Goal: Transaction & Acquisition: Purchase product/service

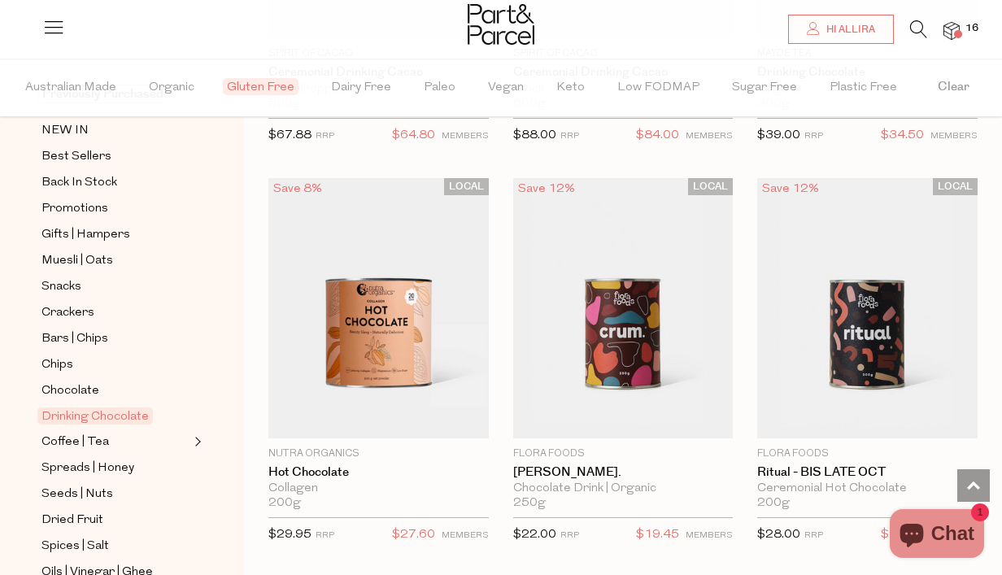
scroll to position [168, 0]
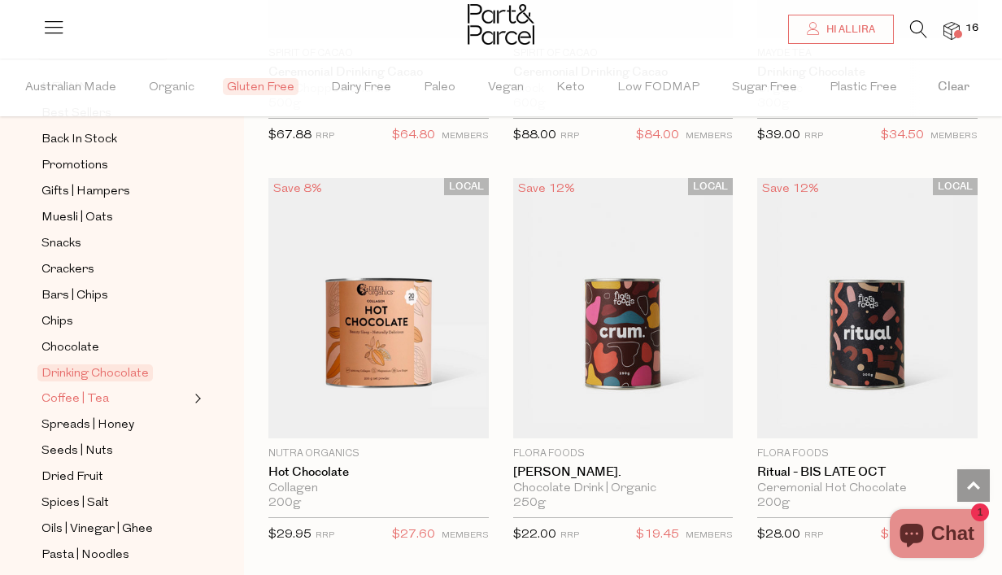
click at [89, 400] on span "Coffee | Tea" at bounding box center [75, 400] width 68 height 20
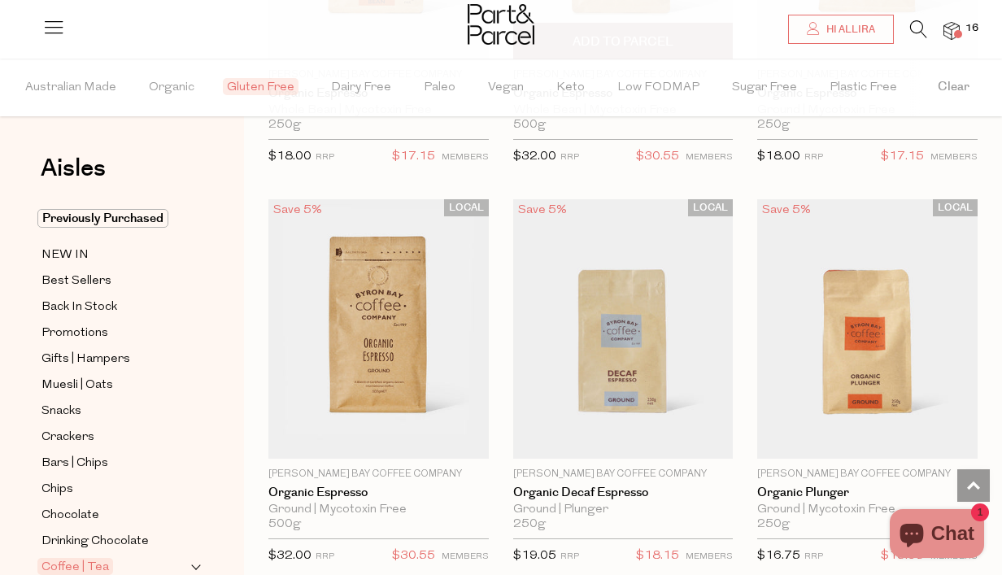
scroll to position [10118, 0]
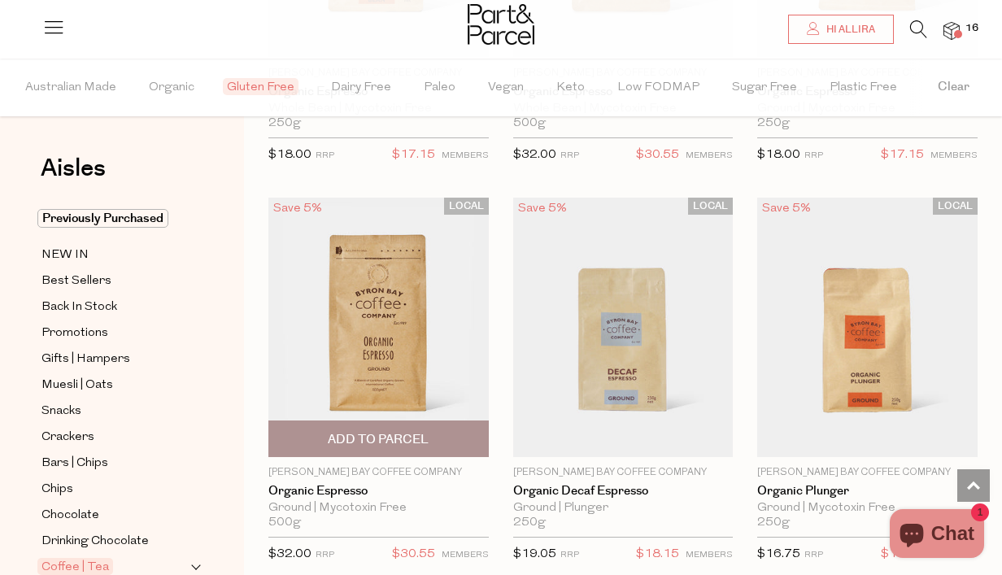
click at [400, 431] on span "Add To Parcel" at bounding box center [378, 439] width 101 height 17
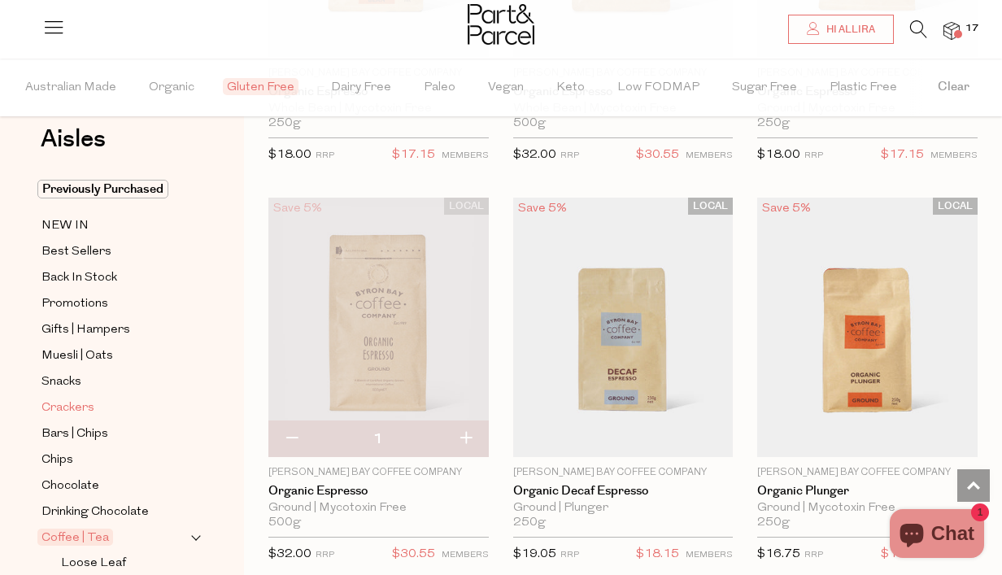
scroll to position [37, 0]
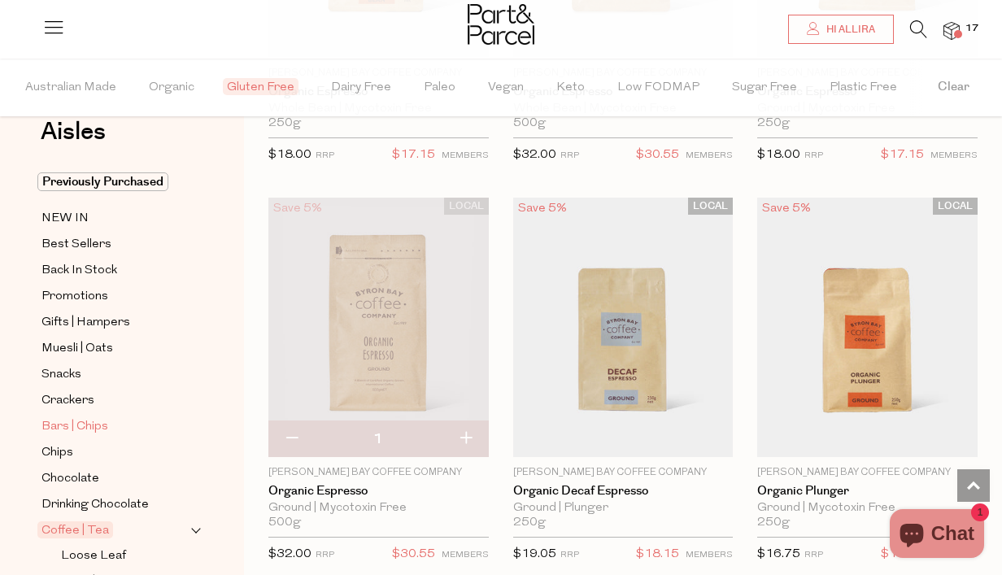
click at [81, 425] on span "Bars | Chips" at bounding box center [74, 427] width 67 height 20
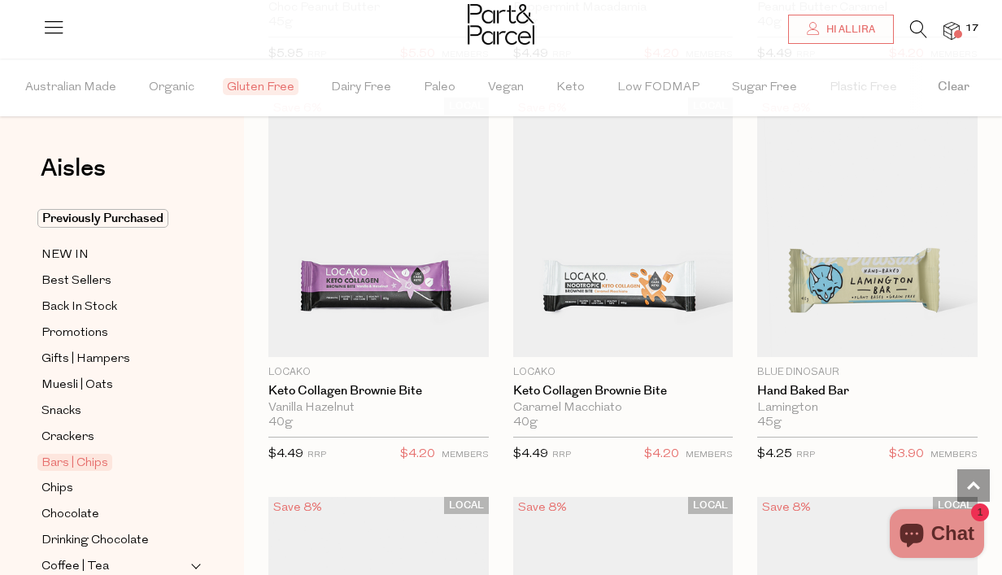
scroll to position [2126, 0]
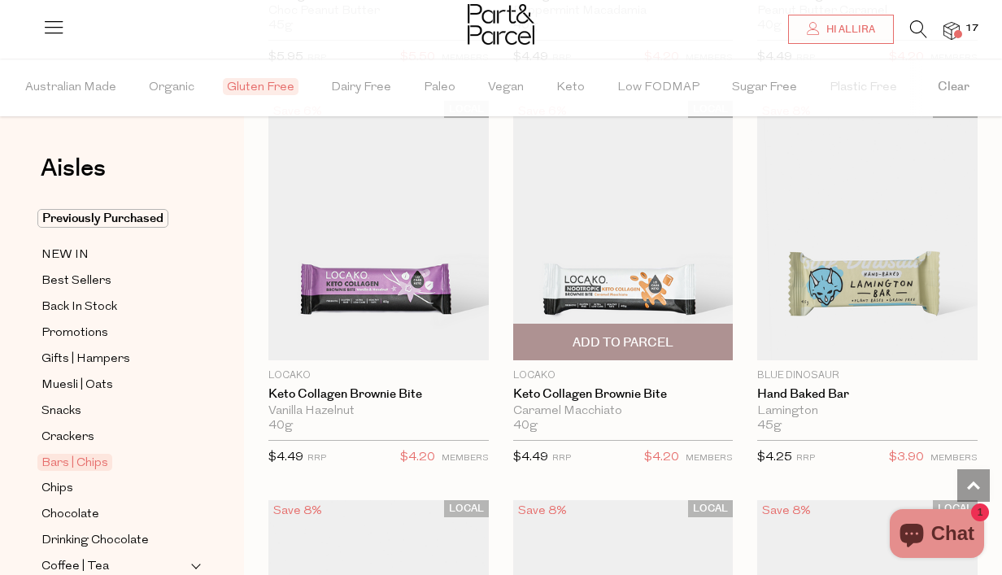
click at [649, 340] on span "Add To Parcel" at bounding box center [623, 342] width 101 height 17
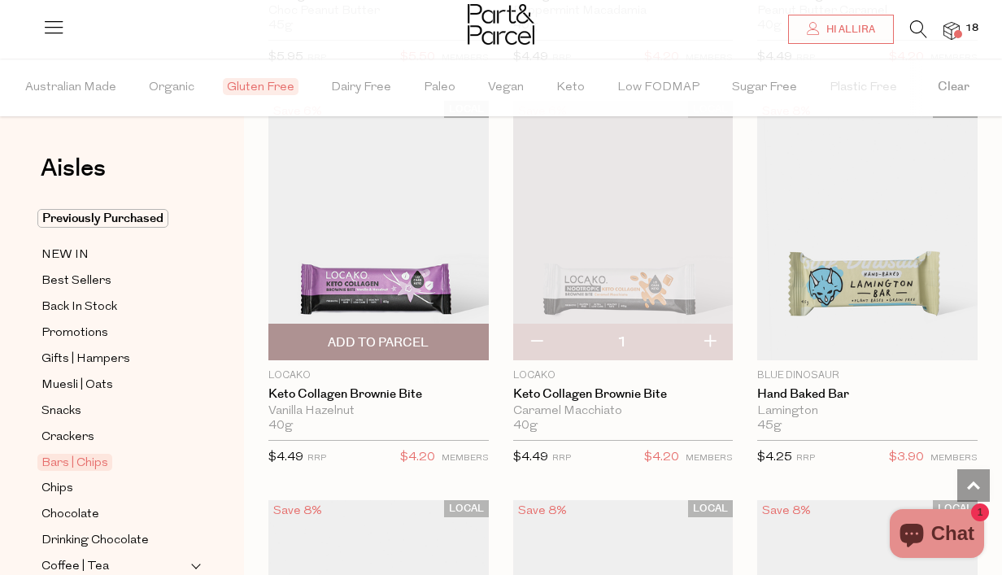
click at [388, 331] on span "Add To Parcel" at bounding box center [378, 342] width 211 height 35
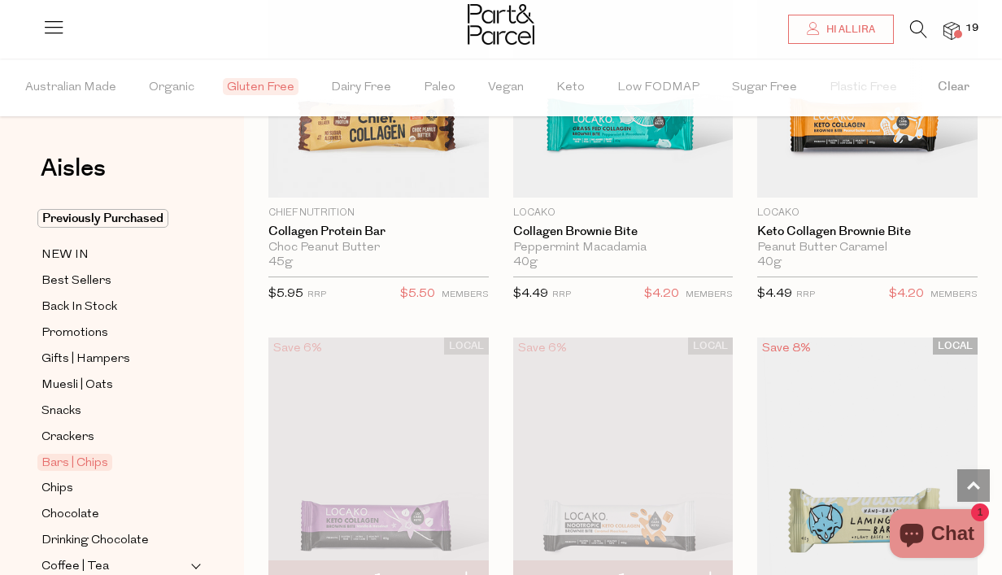
scroll to position [1829, 0]
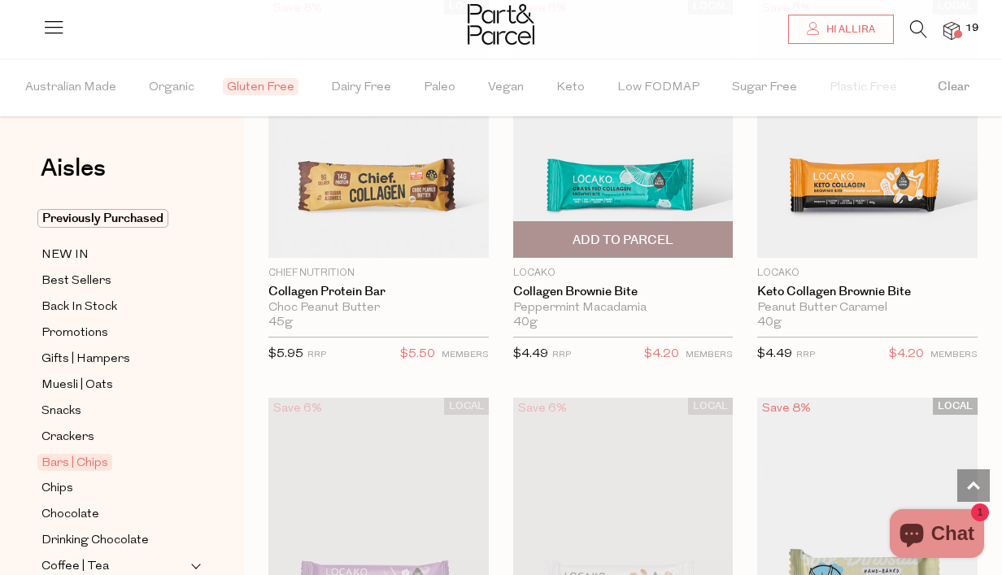
click at [613, 234] on span "Add To Parcel" at bounding box center [623, 240] width 101 height 17
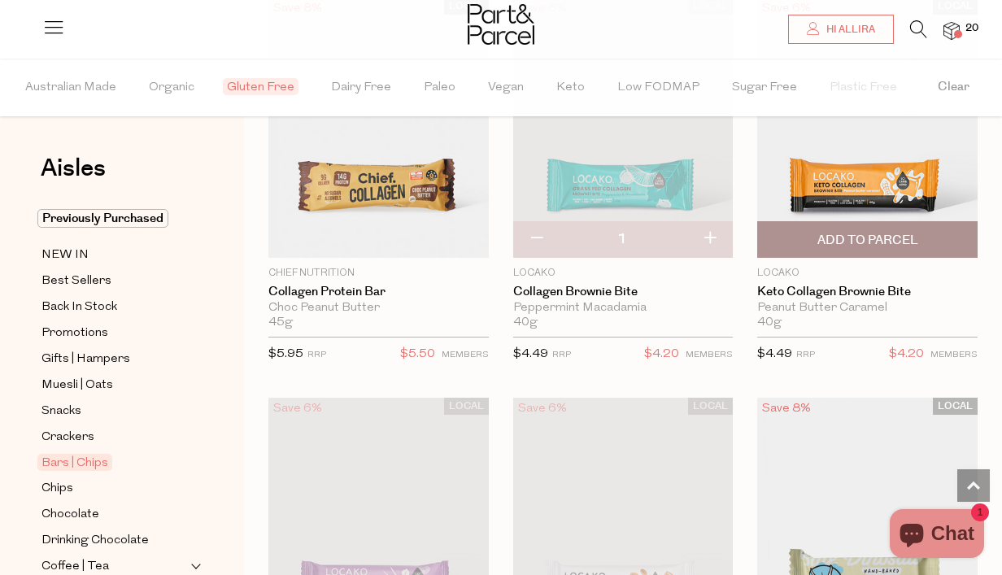
click at [858, 234] on span "Add To Parcel" at bounding box center [868, 240] width 101 height 17
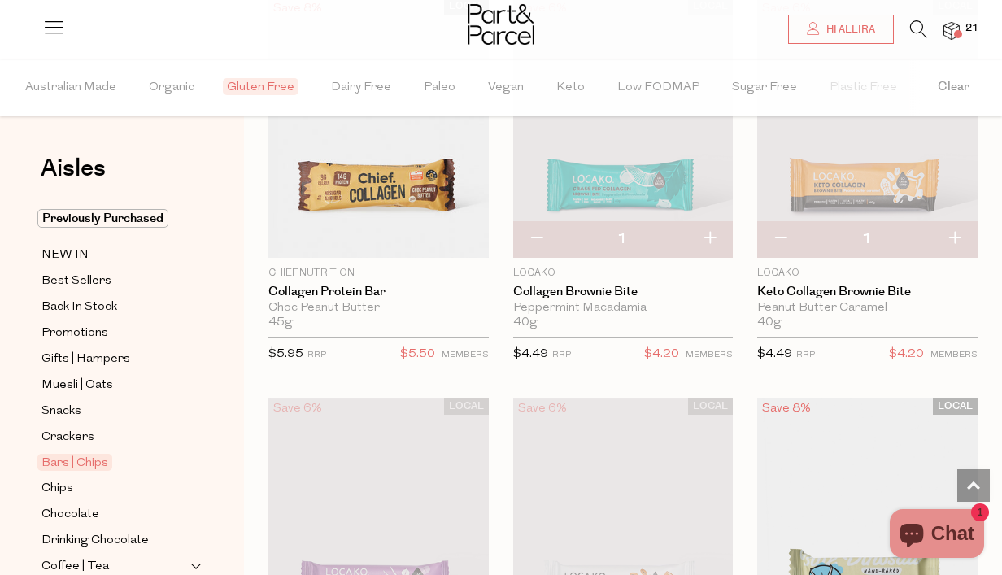
click at [959, 237] on button "button" at bounding box center [955, 239] width 46 height 36
type input "2"
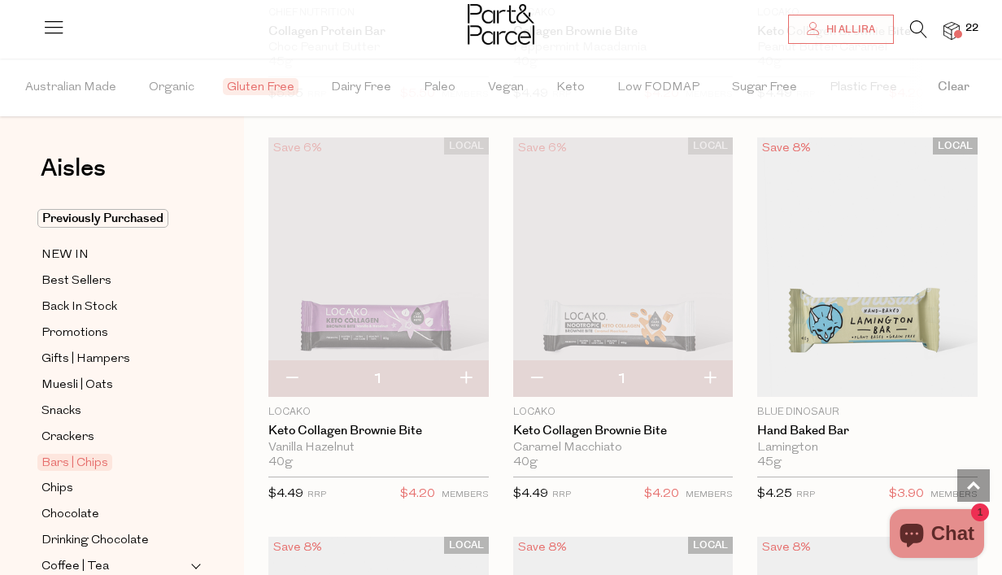
scroll to position [2091, 0]
click at [473, 366] on button "button" at bounding box center [466, 378] width 46 height 36
type input "2"
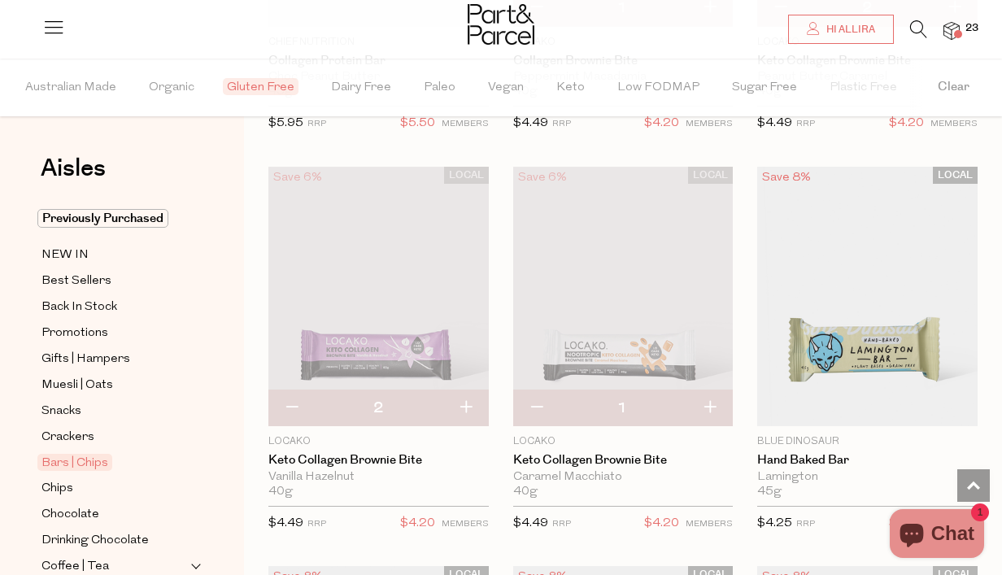
scroll to position [2101, 0]
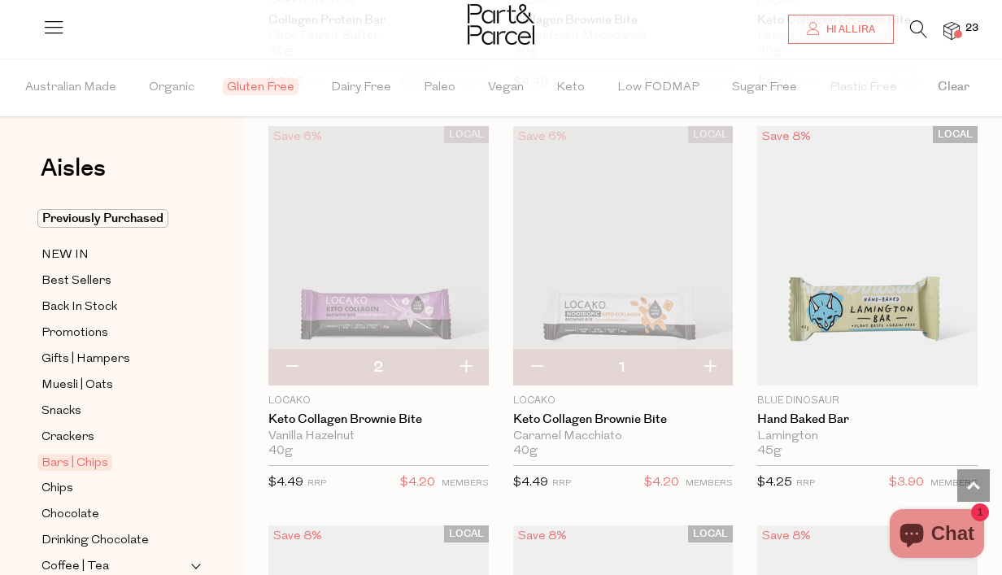
click at [471, 365] on button "button" at bounding box center [466, 368] width 46 height 36
type input "3"
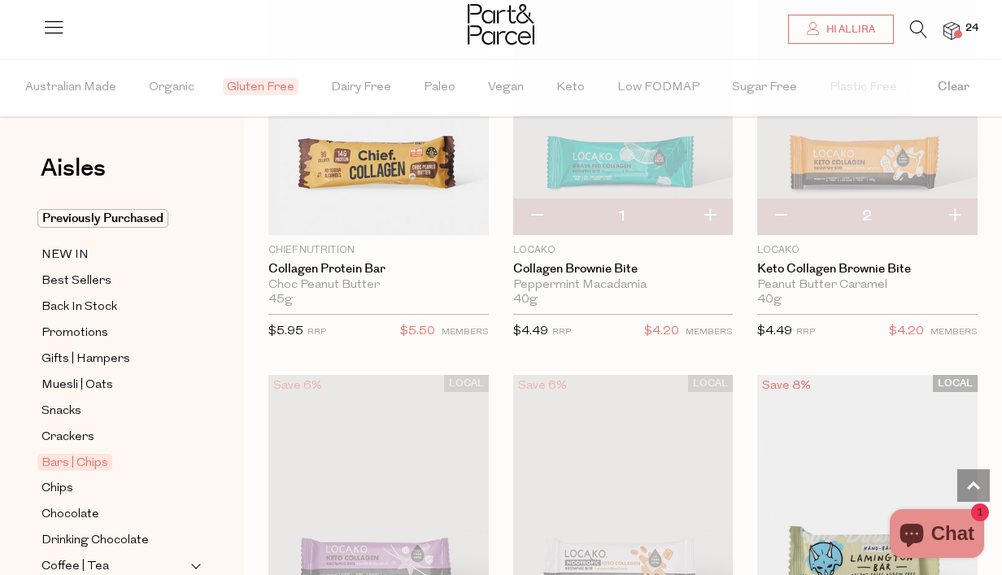
scroll to position [1841, 0]
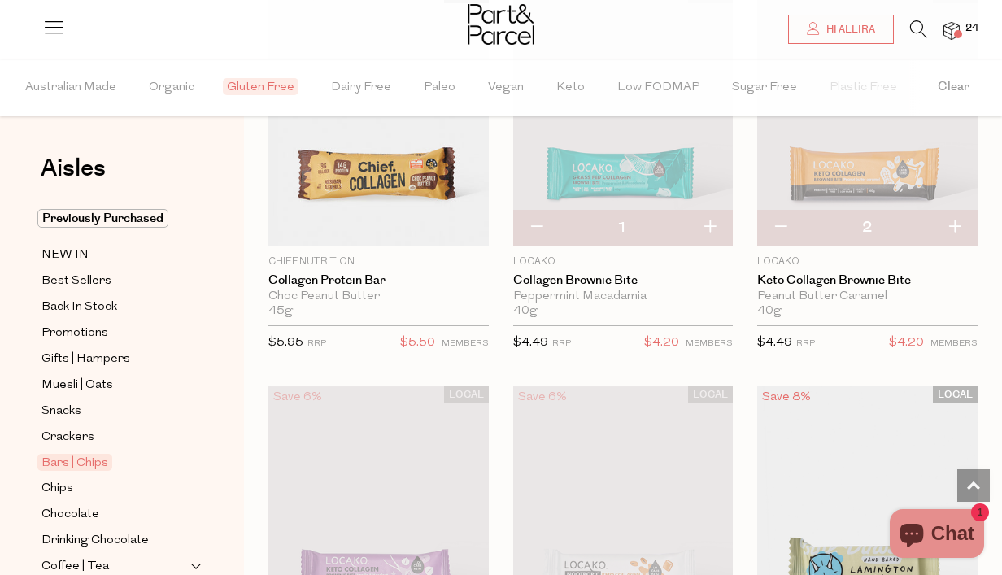
click at [967, 221] on button "button" at bounding box center [955, 228] width 46 height 36
type input "3"
click at [954, 32] on span at bounding box center [958, 34] width 8 height 8
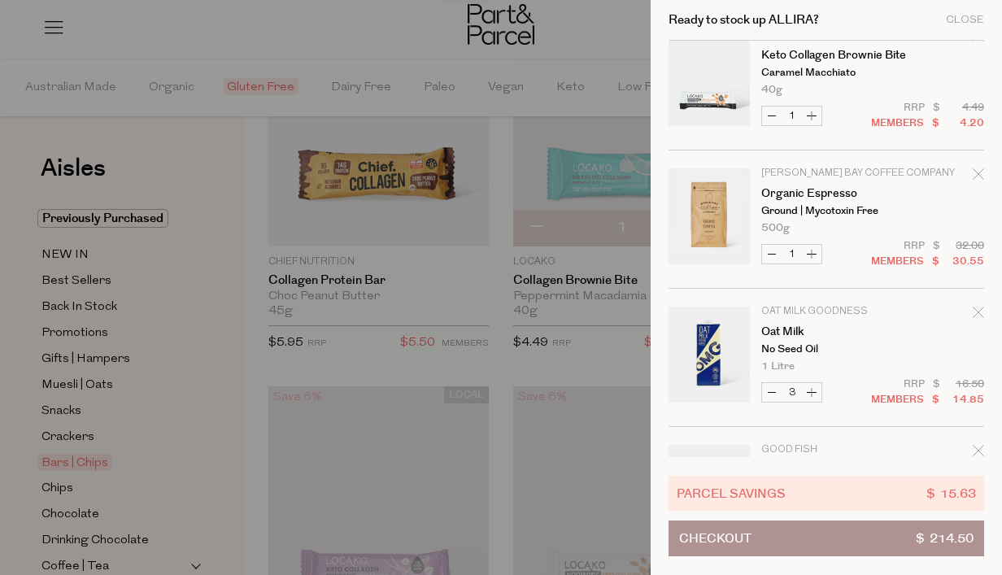
scroll to position [0, 0]
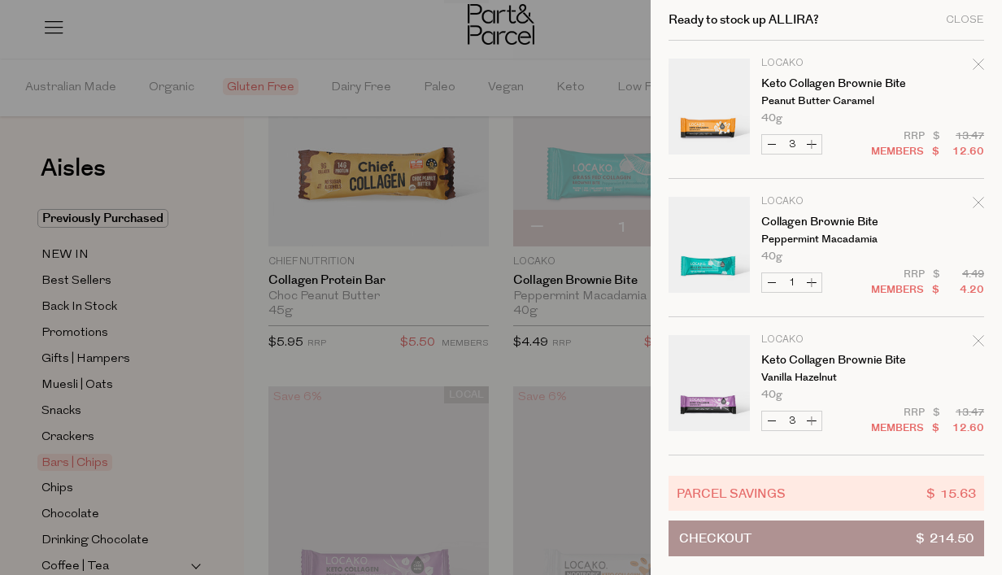
click at [499, 274] on div at bounding box center [501, 287] width 1002 height 575
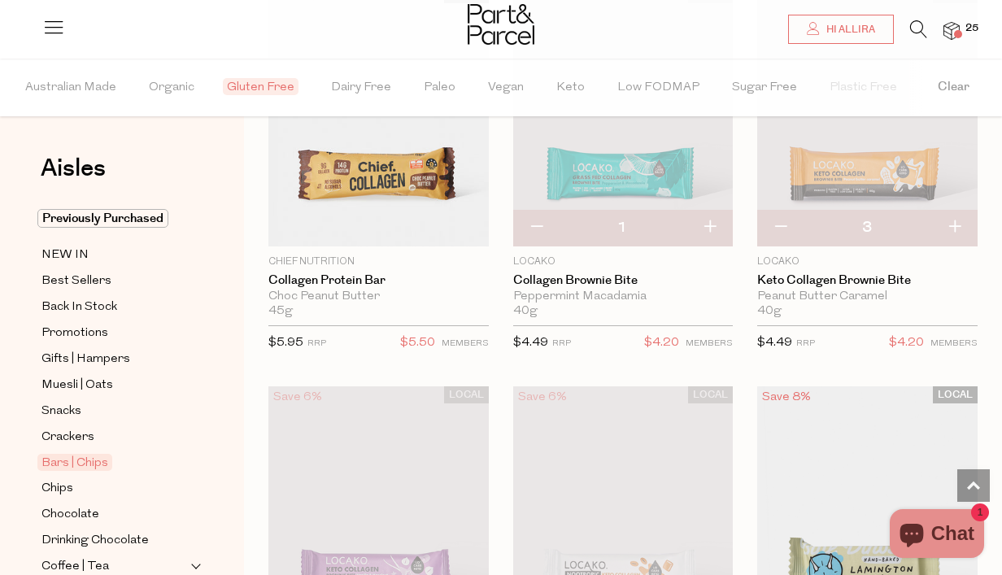
click at [951, 35] on img at bounding box center [952, 31] width 16 height 19
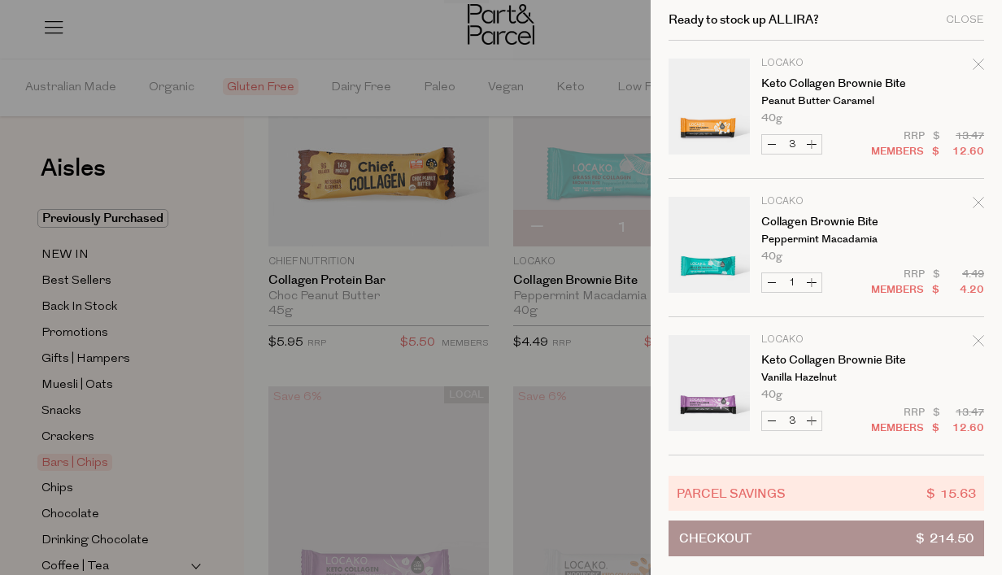
click at [495, 224] on div at bounding box center [501, 287] width 1002 height 575
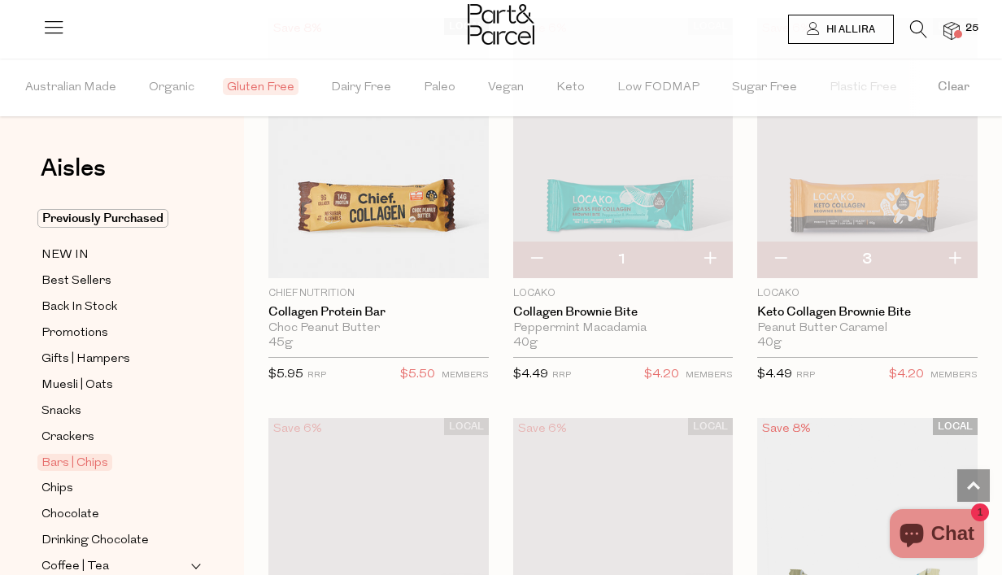
scroll to position [1801, 0]
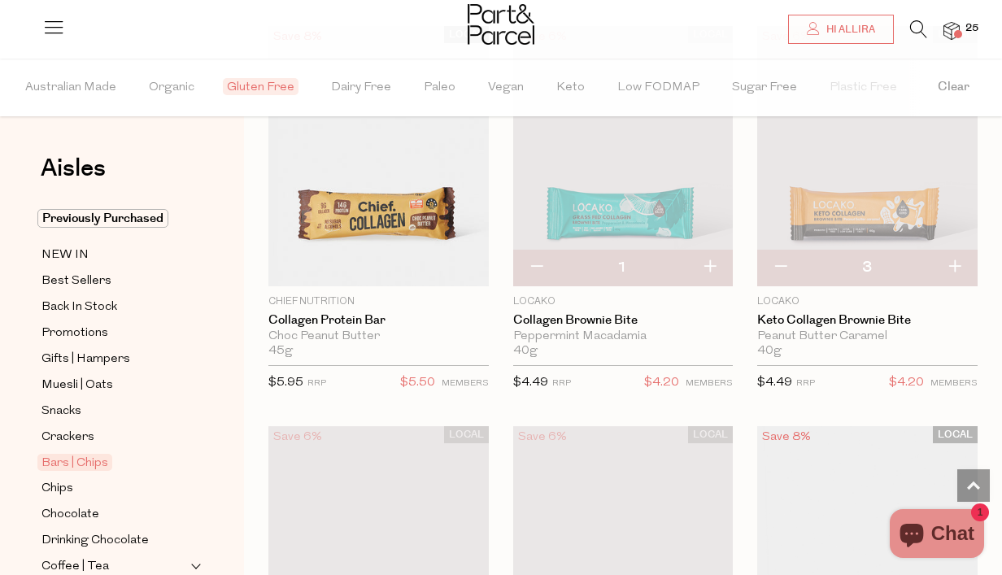
click at [958, 29] on img at bounding box center [952, 31] width 16 height 19
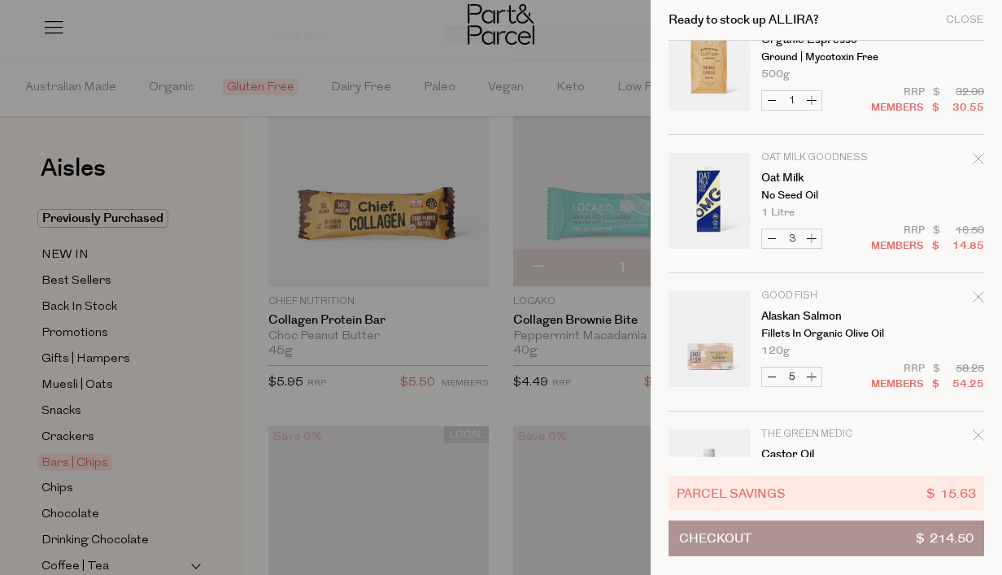
scroll to position [601, 0]
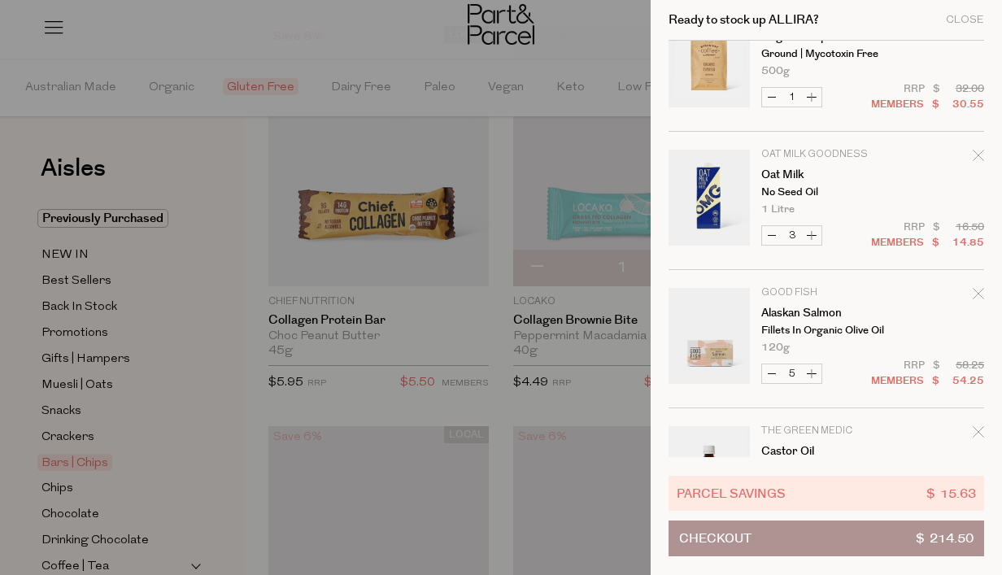
click at [813, 234] on button "Increase Oat Milk" at bounding box center [812, 235] width 20 height 19
type input "4"
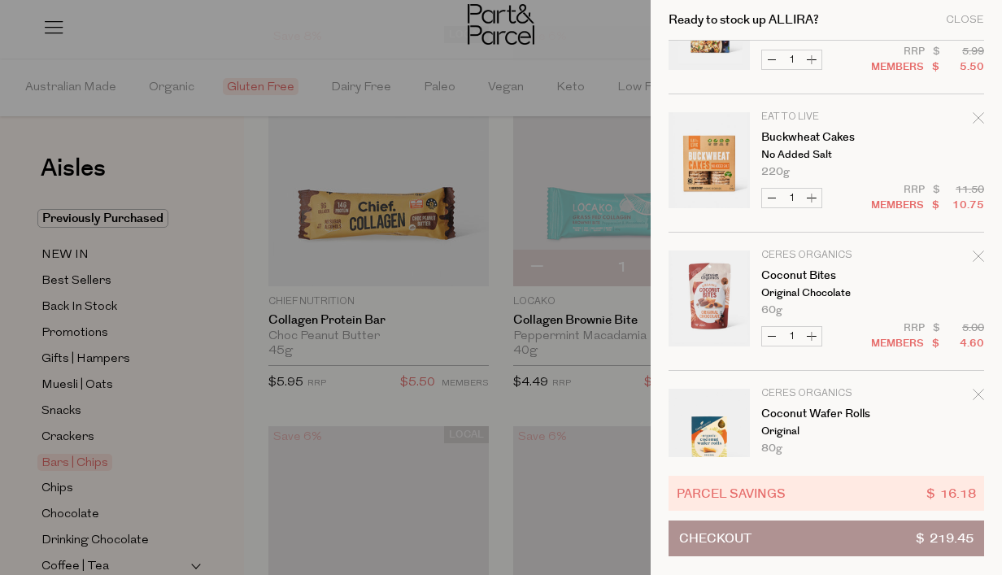
scroll to position [1658, 0]
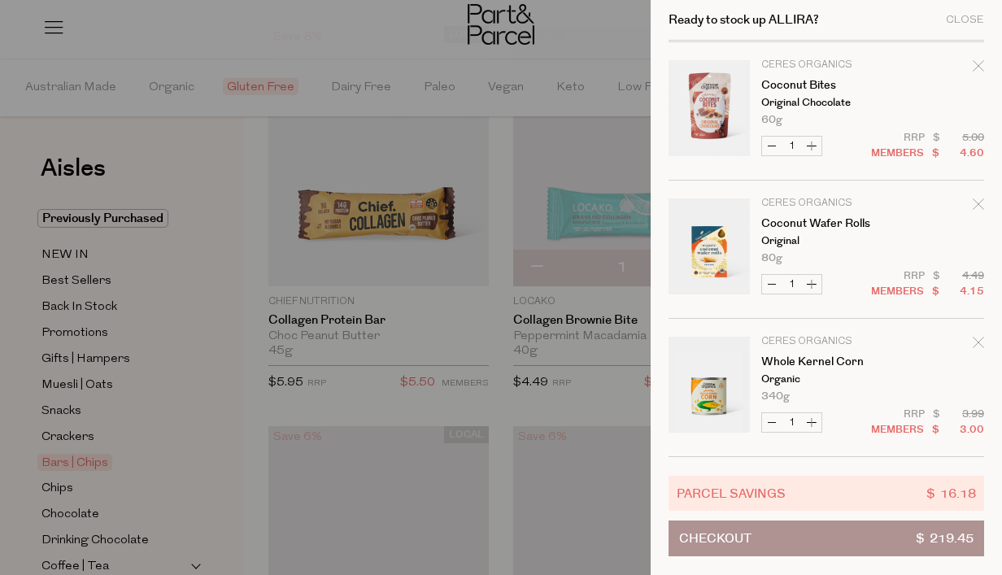
click at [810, 281] on button "Increase Coconut Wafer Rolls" at bounding box center [812, 284] width 20 height 19
type input "2"
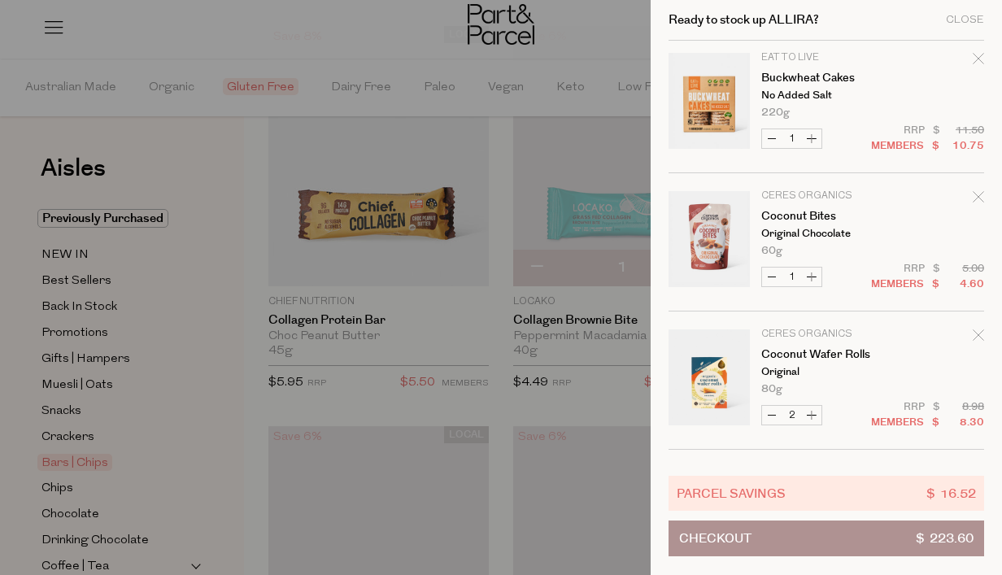
scroll to position [1525, 0]
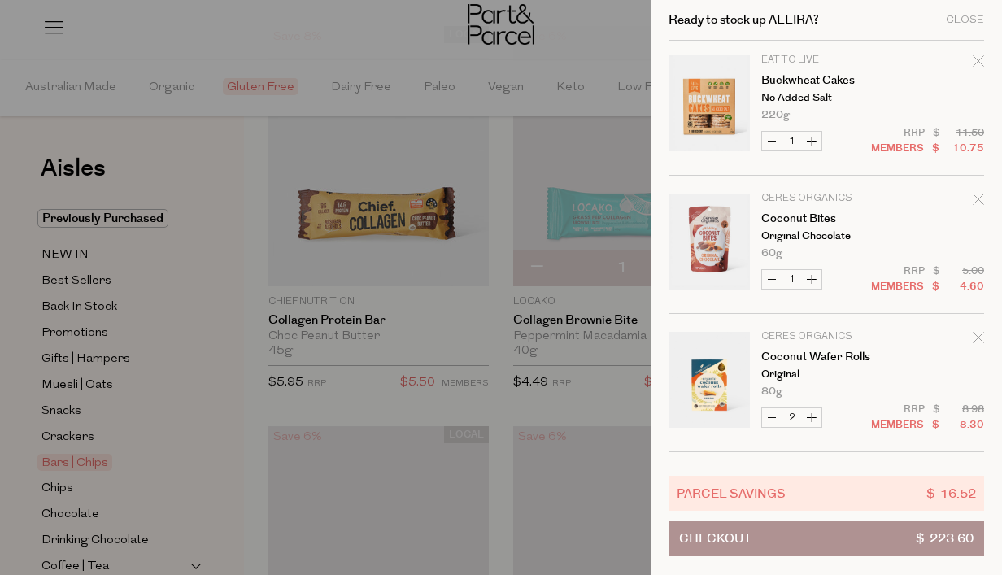
click at [810, 283] on button "Increase Coconut Bites" at bounding box center [812, 279] width 20 height 19
type input "2"
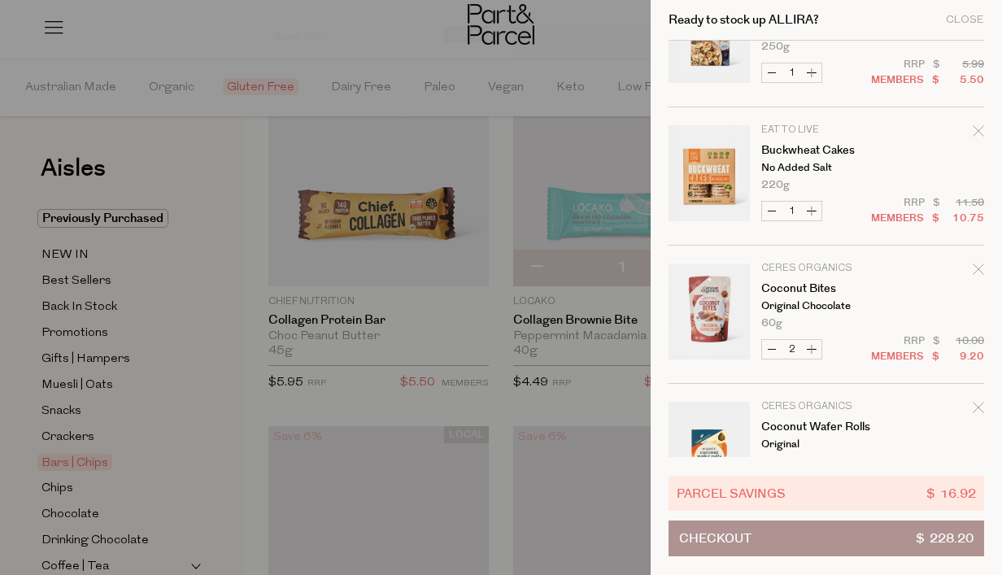
scroll to position [1658, 0]
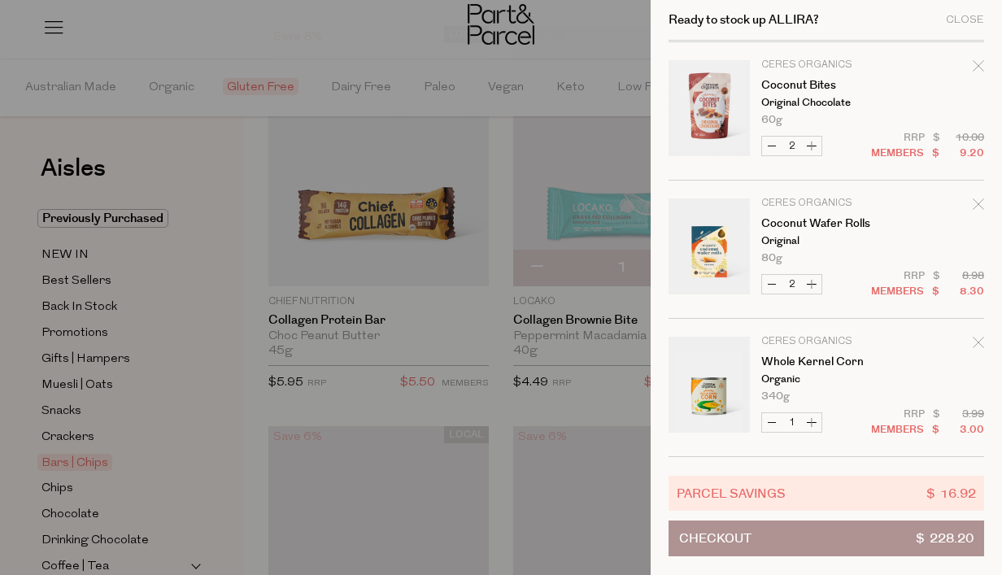
click at [814, 421] on button "Increase Whole Kernel Corn" at bounding box center [812, 422] width 20 height 19
type input "2"
click at [810, 422] on button "Increase Whole Kernel Corn" at bounding box center [812, 422] width 20 height 19
type input "3"
click at [813, 286] on button "Increase Coconut Wafer Rolls" at bounding box center [812, 284] width 20 height 19
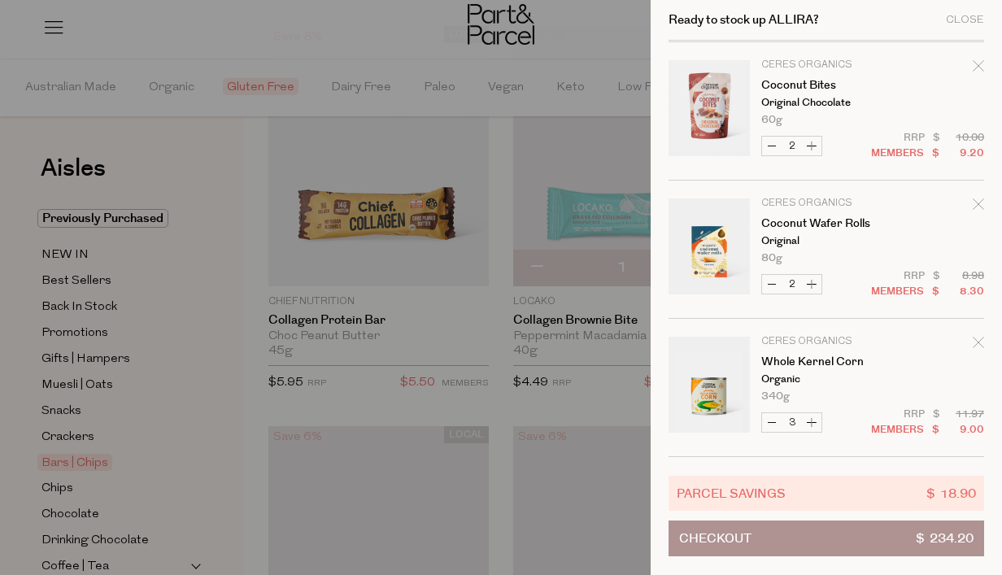
type input "3"
click at [815, 150] on button "Increase Coconut Bites" at bounding box center [812, 146] width 20 height 19
type input "3"
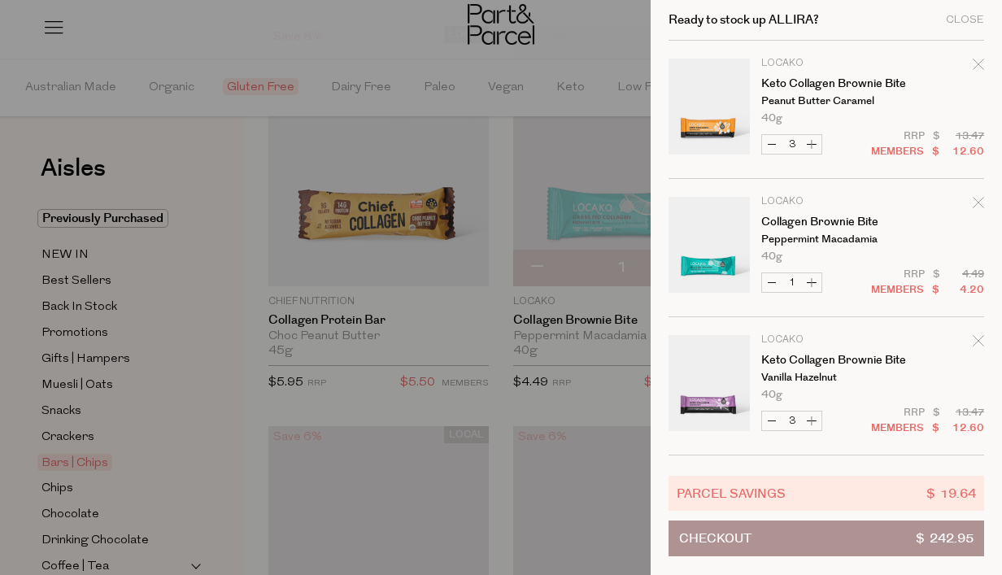
click at [507, 268] on div at bounding box center [501, 287] width 1002 height 575
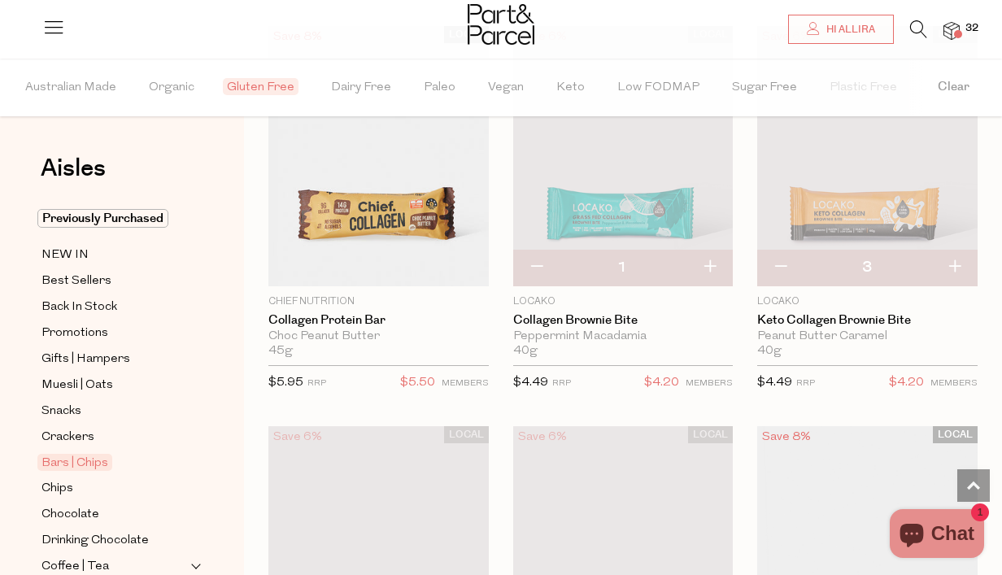
click at [918, 24] on icon at bounding box center [919, 29] width 17 height 18
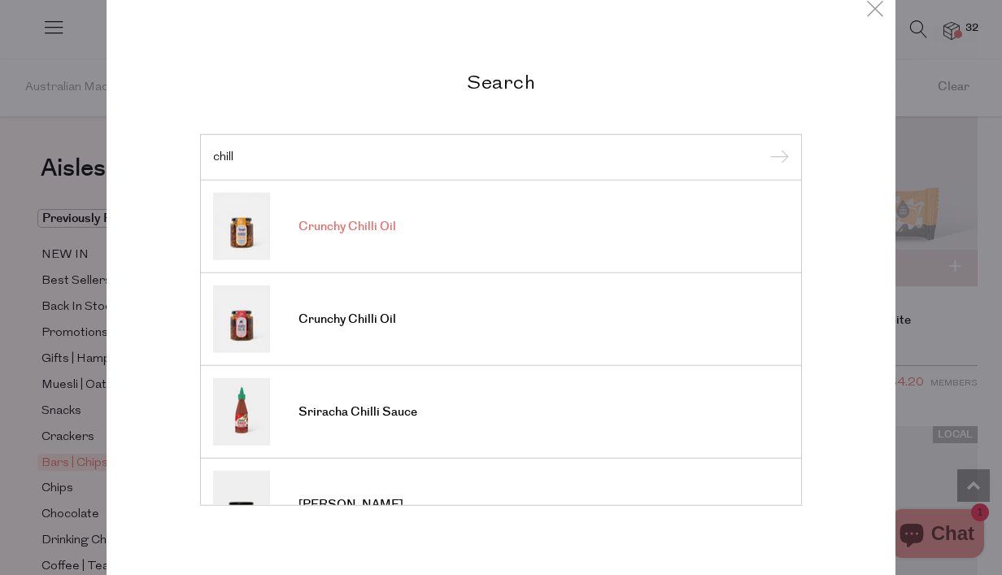
type input "chill"
click at [356, 225] on span "Crunchy Chilli Oil" at bounding box center [348, 227] width 98 height 16
